Goal: Obtain resource: Obtain resource

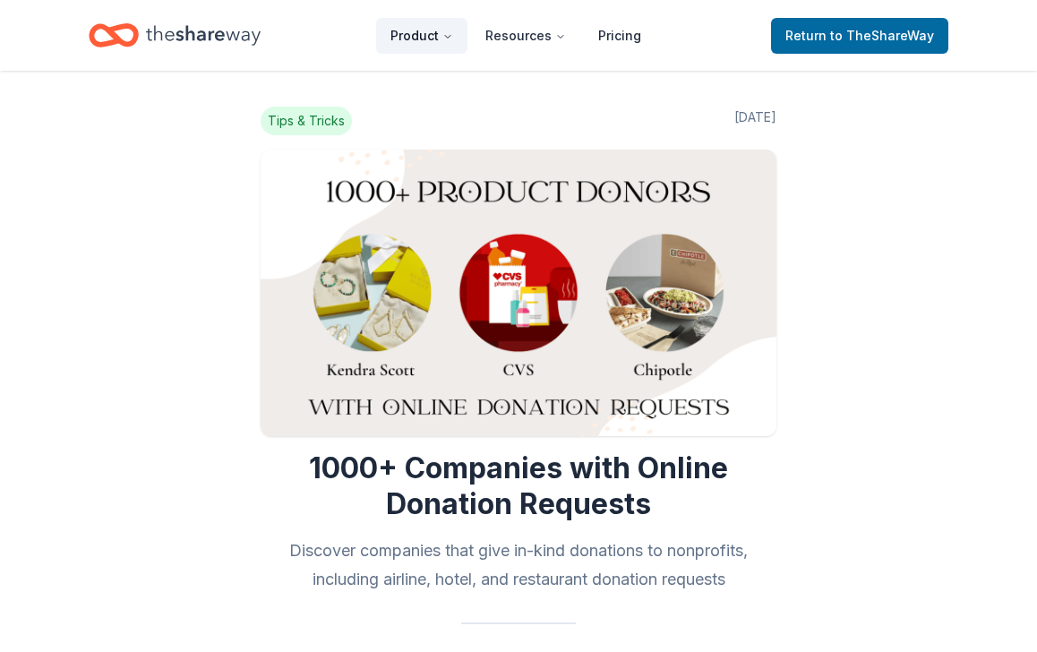
click at [447, 39] on button "Product" at bounding box center [421, 36] width 91 height 36
click at [447, 39] on icon "Main" at bounding box center [447, 36] width 11 height 11
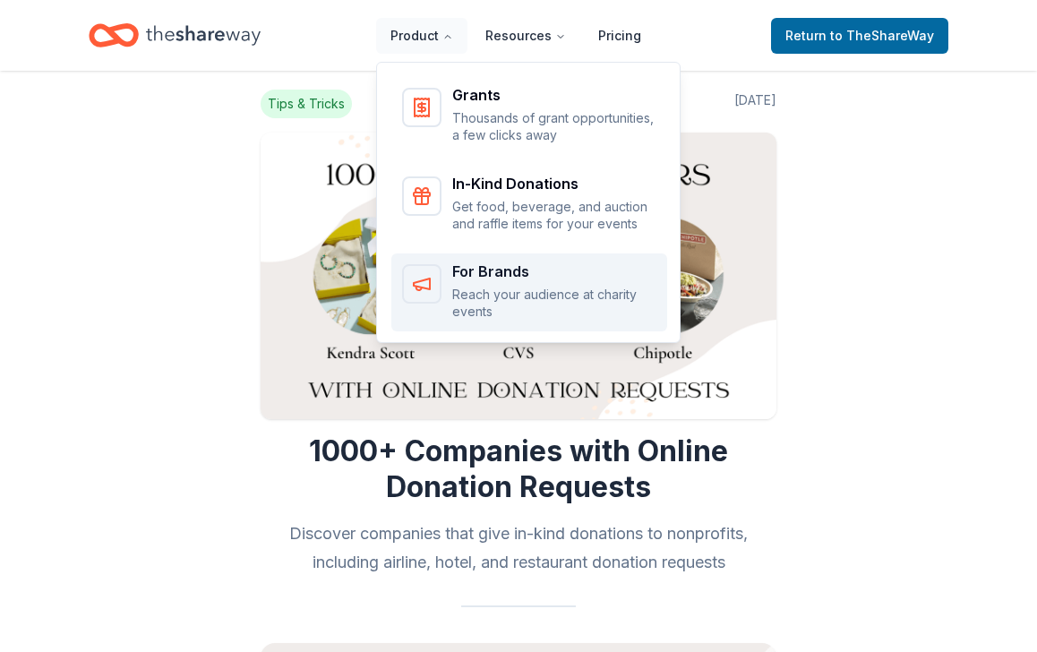
scroll to position [18, 0]
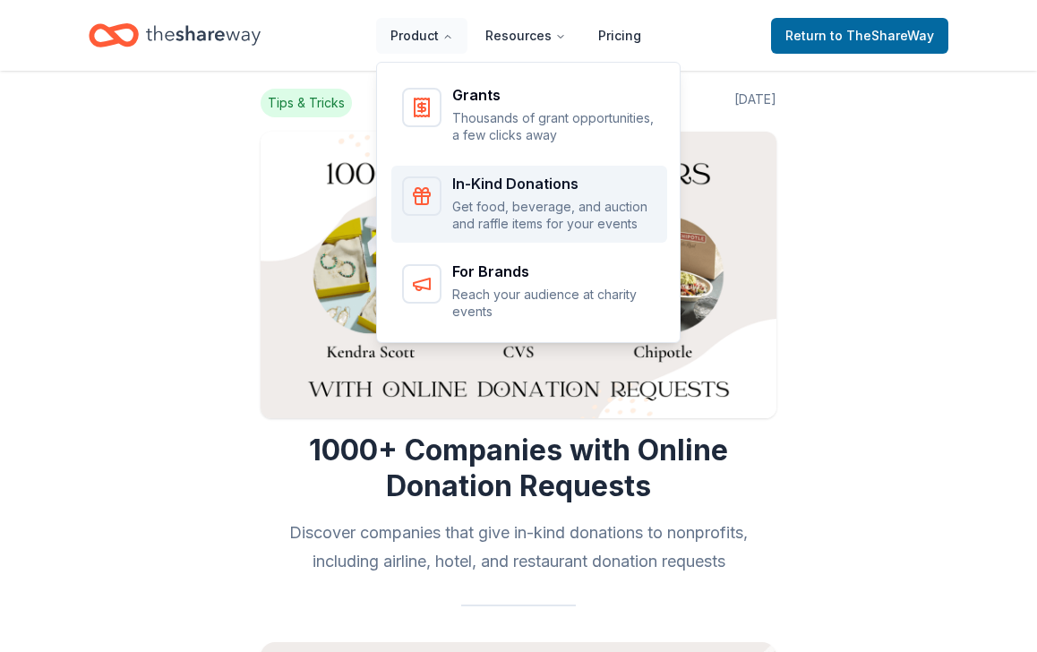
click at [500, 209] on p "Get food, beverage, and auction and raffle items for your events" at bounding box center [554, 215] width 204 height 35
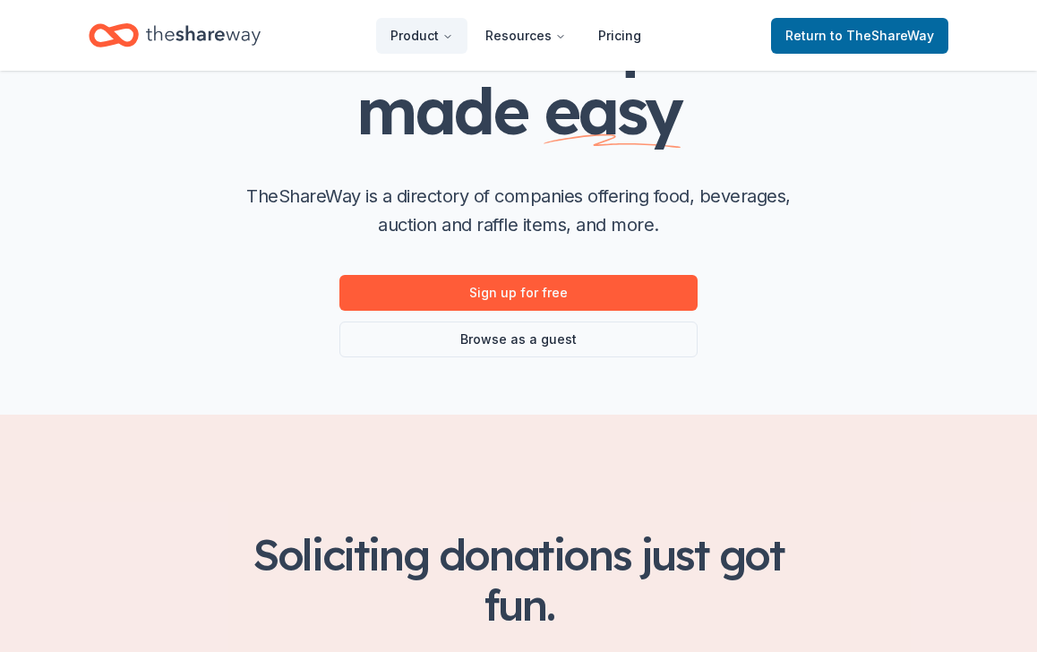
scroll to position [211, 0]
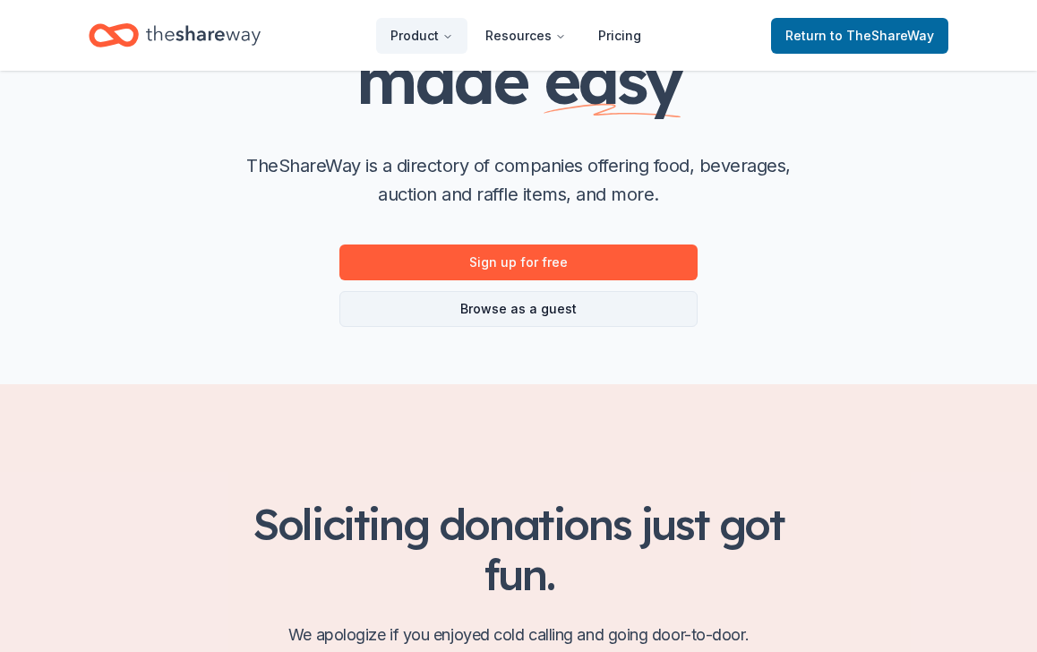
click at [597, 313] on link "Browse as a guest" at bounding box center [518, 309] width 358 height 36
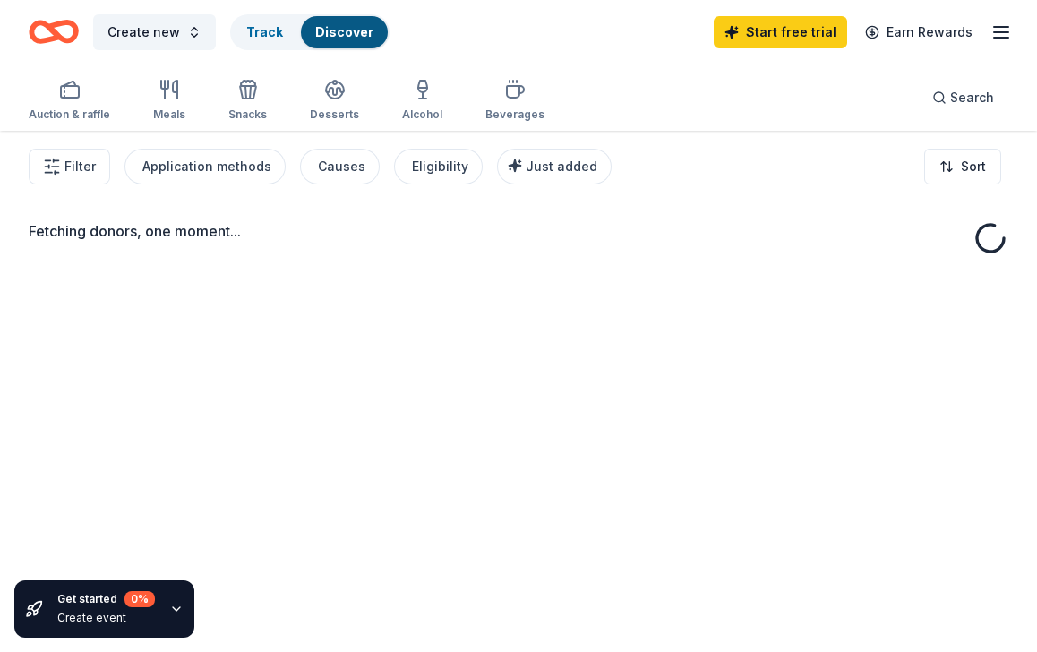
click at [484, 307] on div "Fetching donors, one moment..." at bounding box center [518, 457] width 1037 height 652
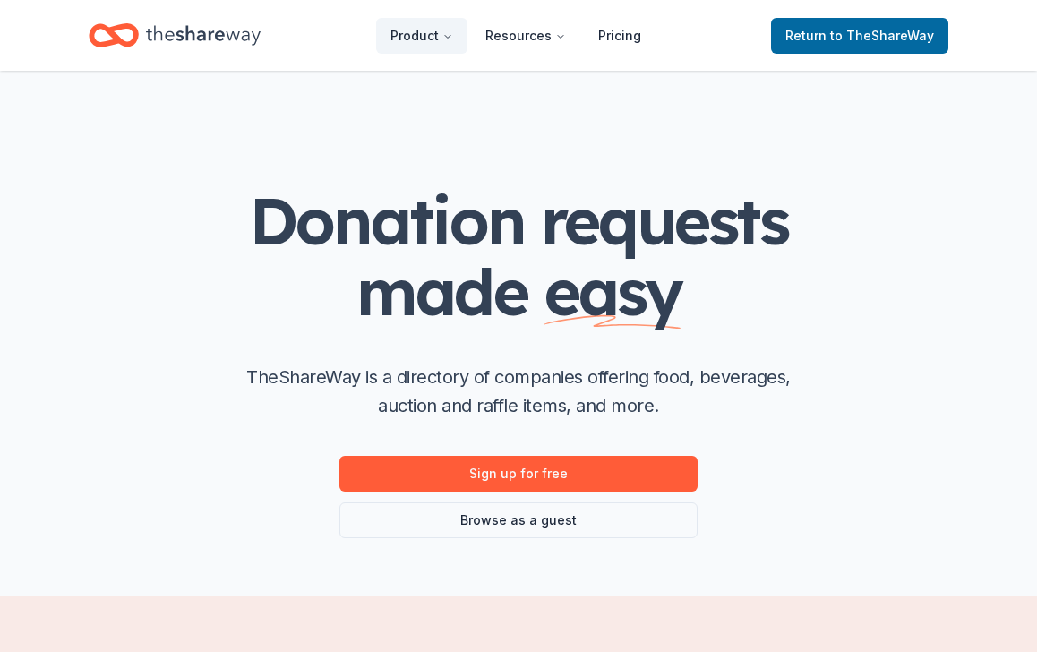
scroll to position [211, 0]
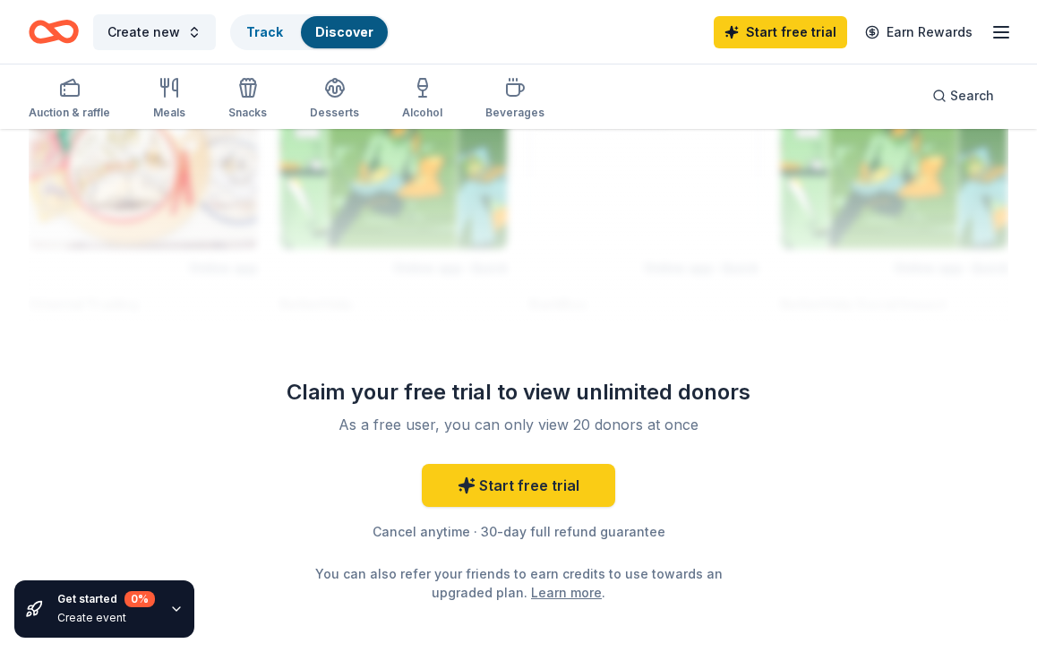
scroll to position [1954, 0]
